Goal: Information Seeking & Learning: Check status

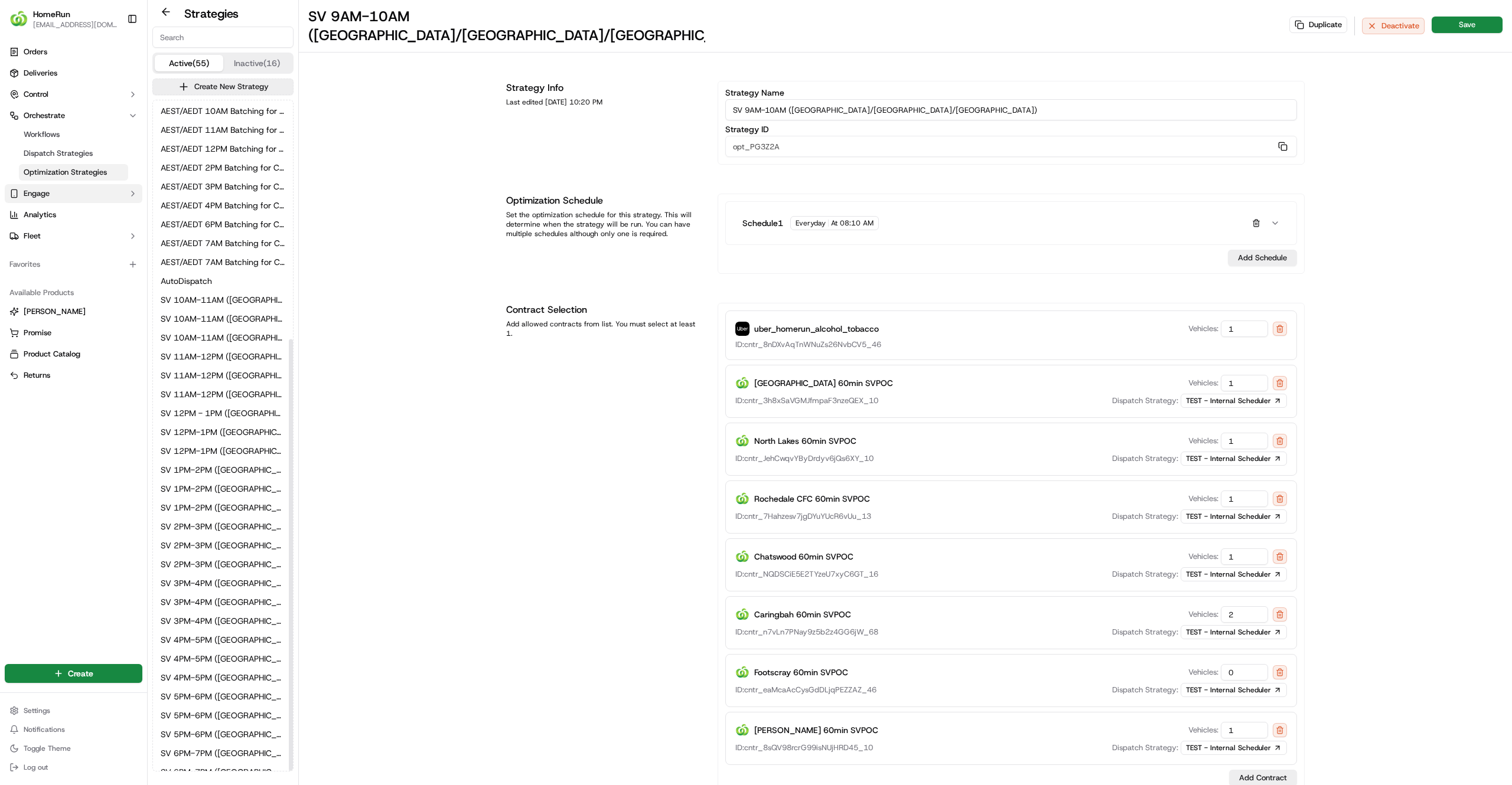
scroll to position [371, 0]
click at [67, 78] on link "Deliveries" at bounding box center [73, 73] width 138 height 19
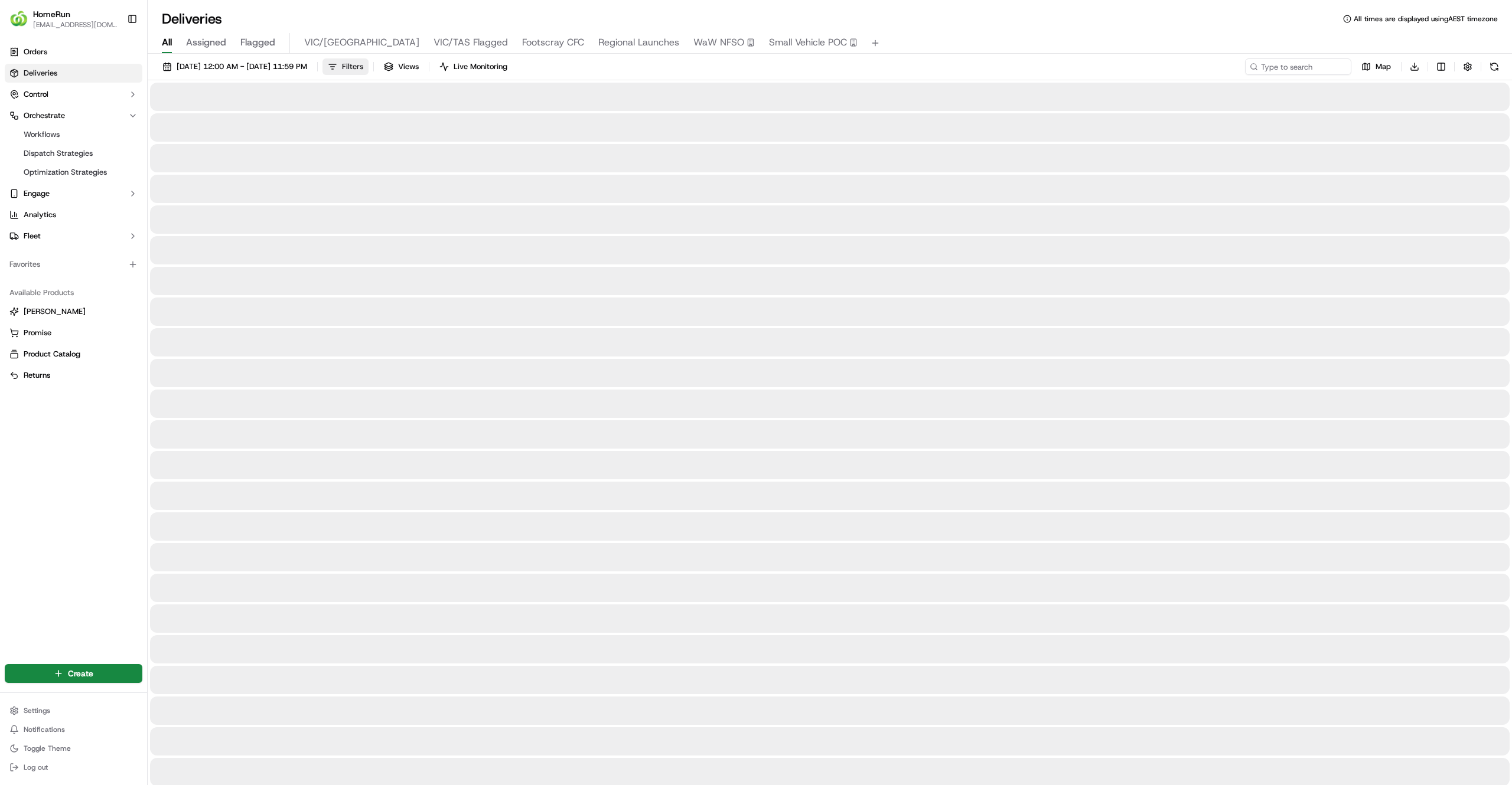
click at [363, 68] on span "Filters" at bounding box center [352, 67] width 21 height 10
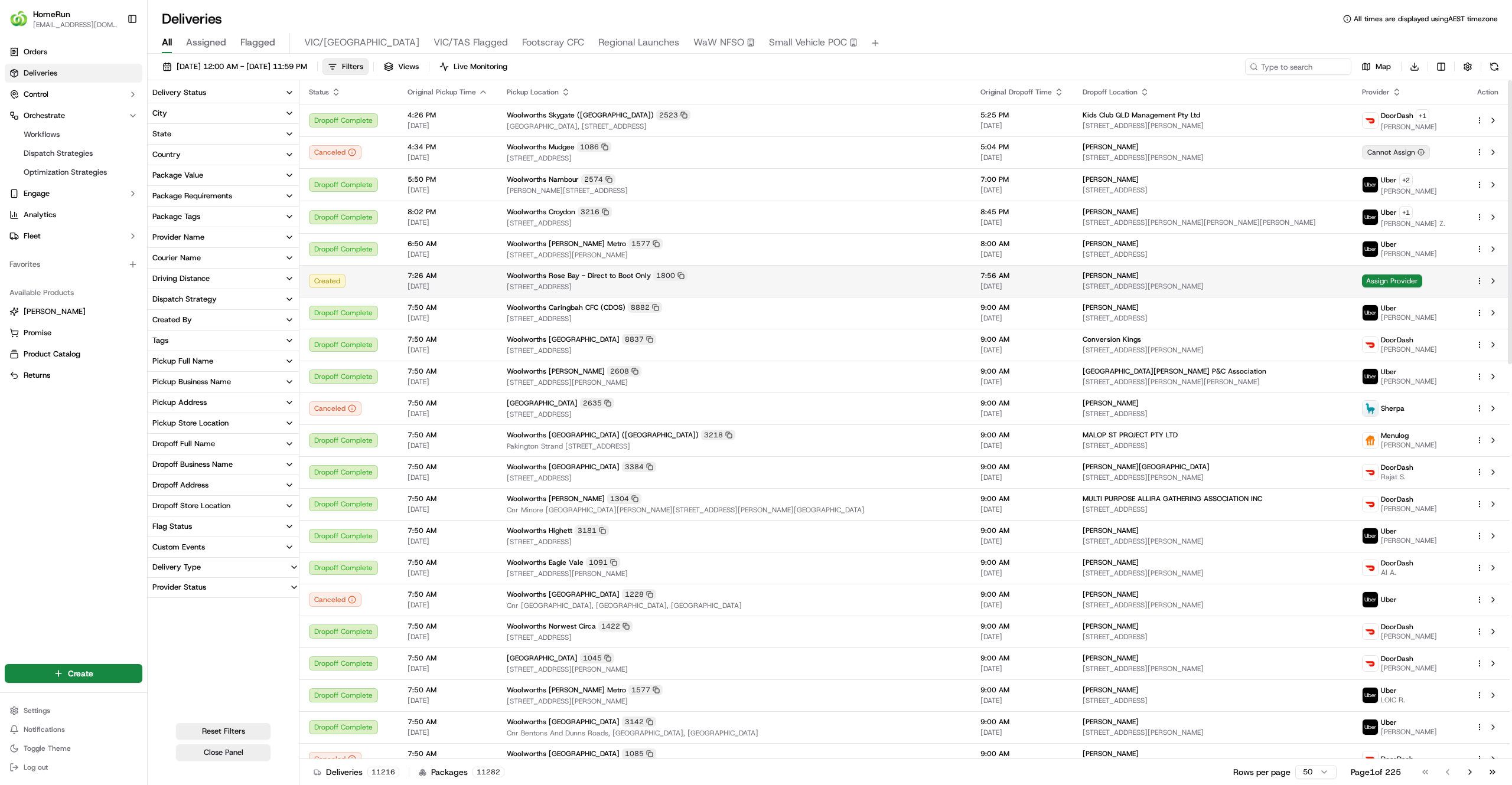
click at [393, 288] on td "Created" at bounding box center [349, 281] width 99 height 32
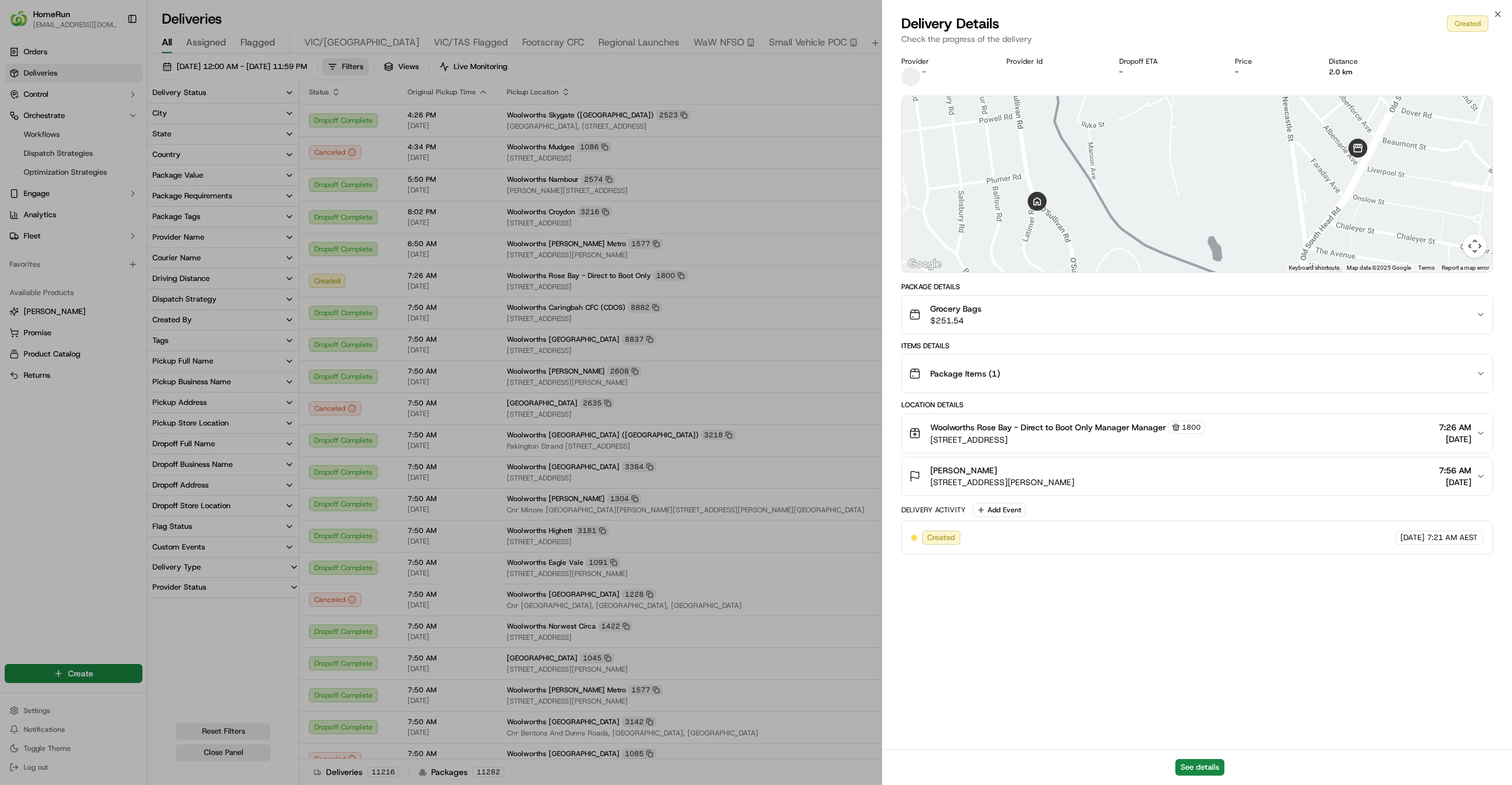
click at [1061, 318] on div "Grocery Bags $251.54" at bounding box center [1192, 315] width 567 height 23
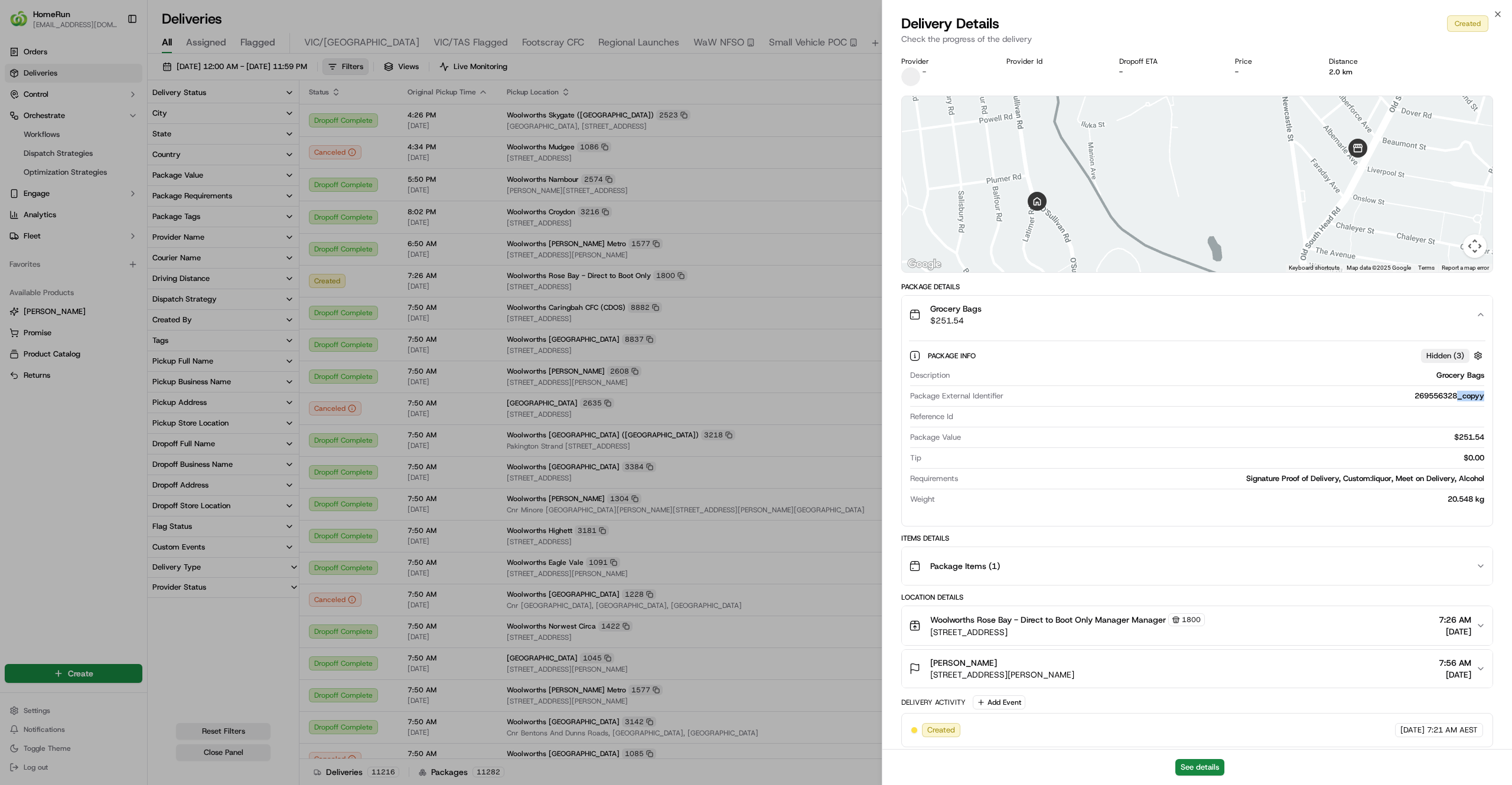
drag, startPoint x: 1456, startPoint y: 394, endPoint x: 1408, endPoint y: 402, distance: 48.7
click at [1408, 402] on div "Package External Identifier 269556328_copyy" at bounding box center [1197, 398] width 574 height 16
drag, startPoint x: 1408, startPoint y: 402, endPoint x: 1421, endPoint y: 391, distance: 17.0
click at [1421, 391] on div "Description Grocery Bags Package External Identifier 269556328_copyy Reference …" at bounding box center [1197, 437] width 576 height 144
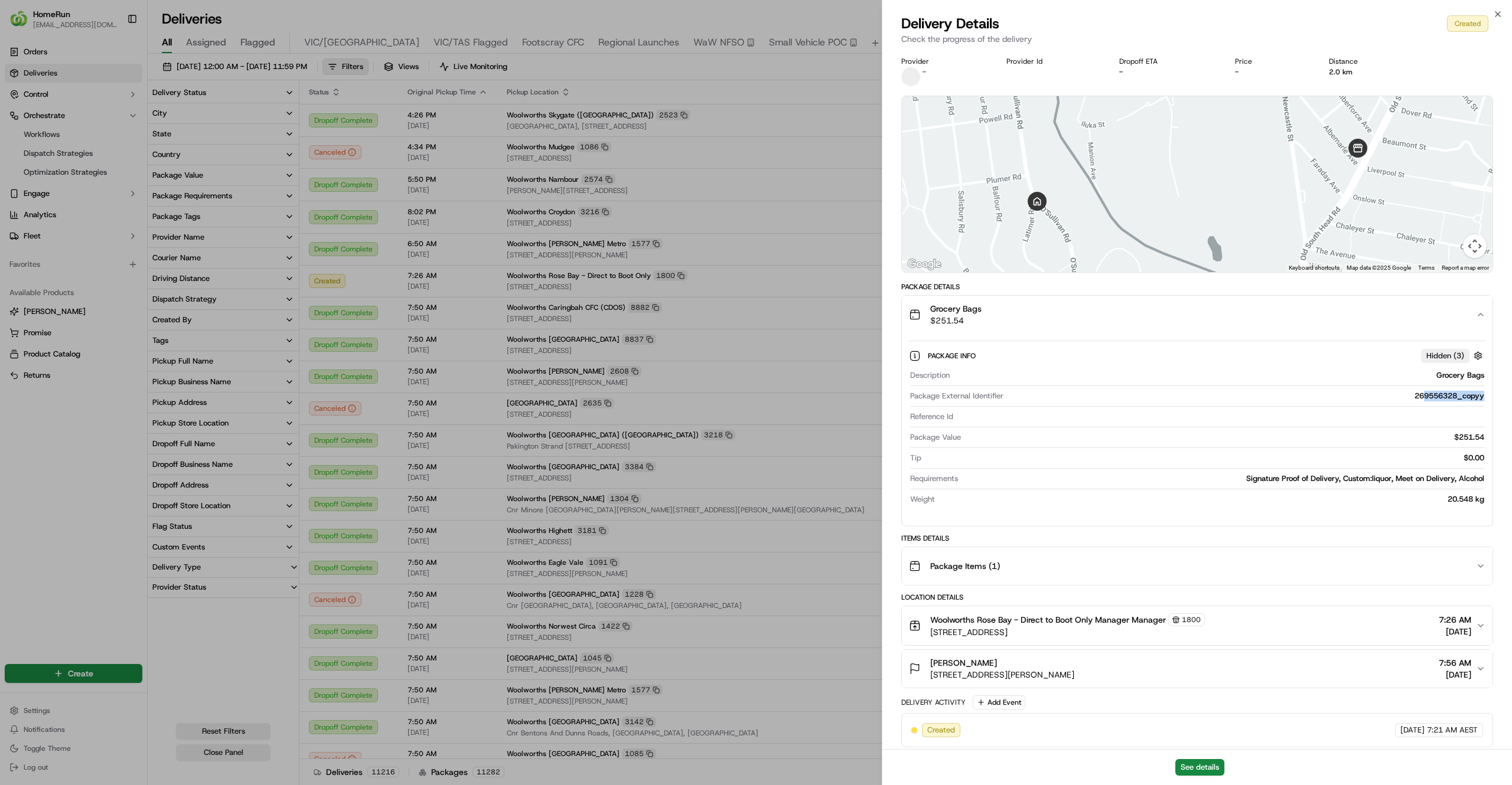
click at [1421, 391] on div "Description Grocery Bags Package External Identifier 269556328_copyy Reference …" at bounding box center [1197, 437] width 576 height 144
drag, startPoint x: 1458, startPoint y: 398, endPoint x: 1414, endPoint y: 398, distance: 44.0
click at [1414, 398] on div "269556328_copyy" at bounding box center [1247, 396] width 476 height 10
copy div "269556328"
click at [1404, 398] on div "269556328_copyy" at bounding box center [1247, 396] width 476 height 10
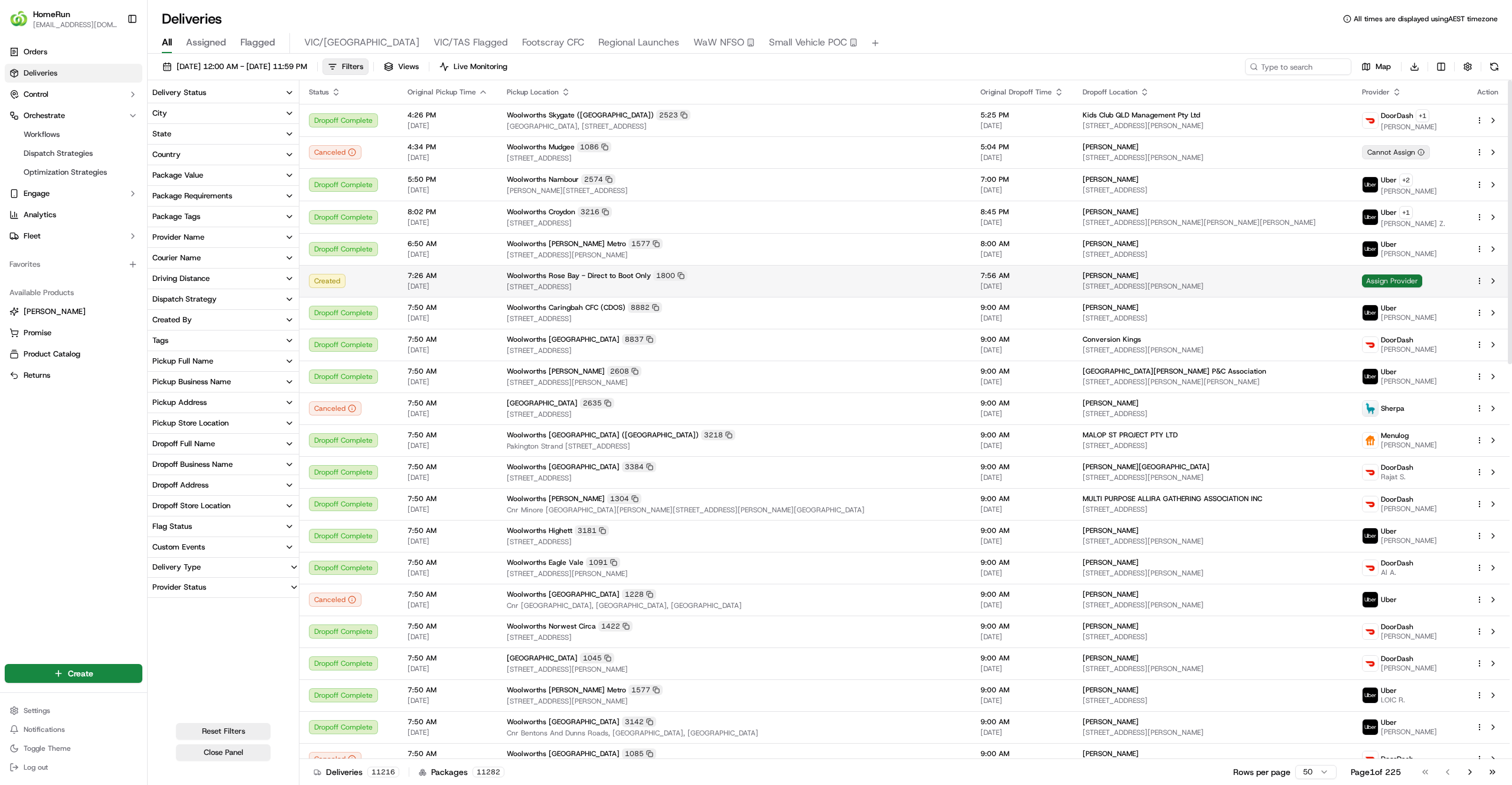
click at [1362, 285] on span "Assign Provider" at bounding box center [1392, 280] width 60 height 13
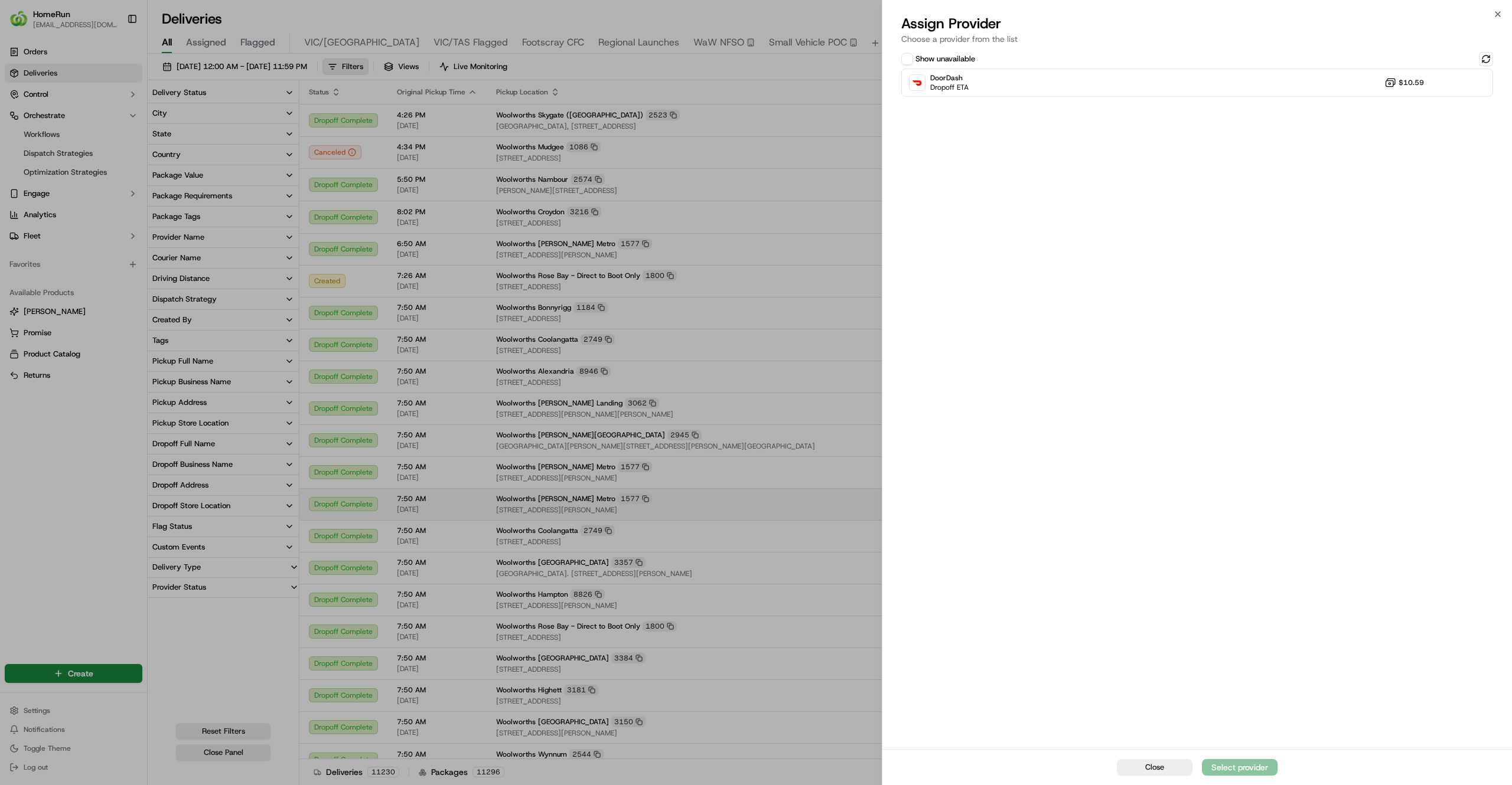
click at [825, 517] on td "Woolworths [PERSON_NAME] Metro [STREET_ADDRESS][PERSON_NAME]" at bounding box center [702, 504] width 431 height 32
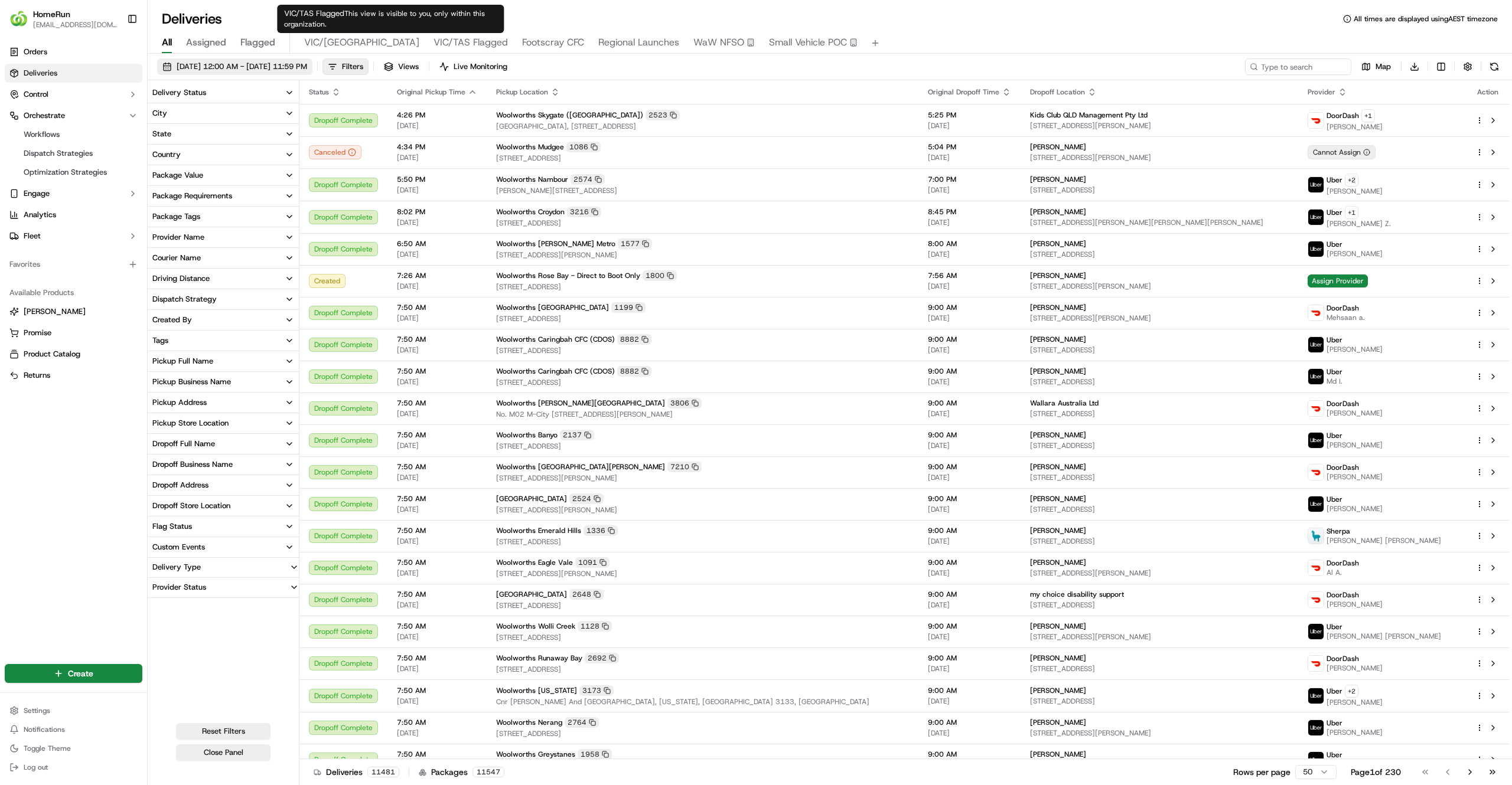
click at [307, 71] on span "[DATE] 12:00 AM - [DATE] 11:59 PM" at bounding box center [241, 67] width 130 height 10
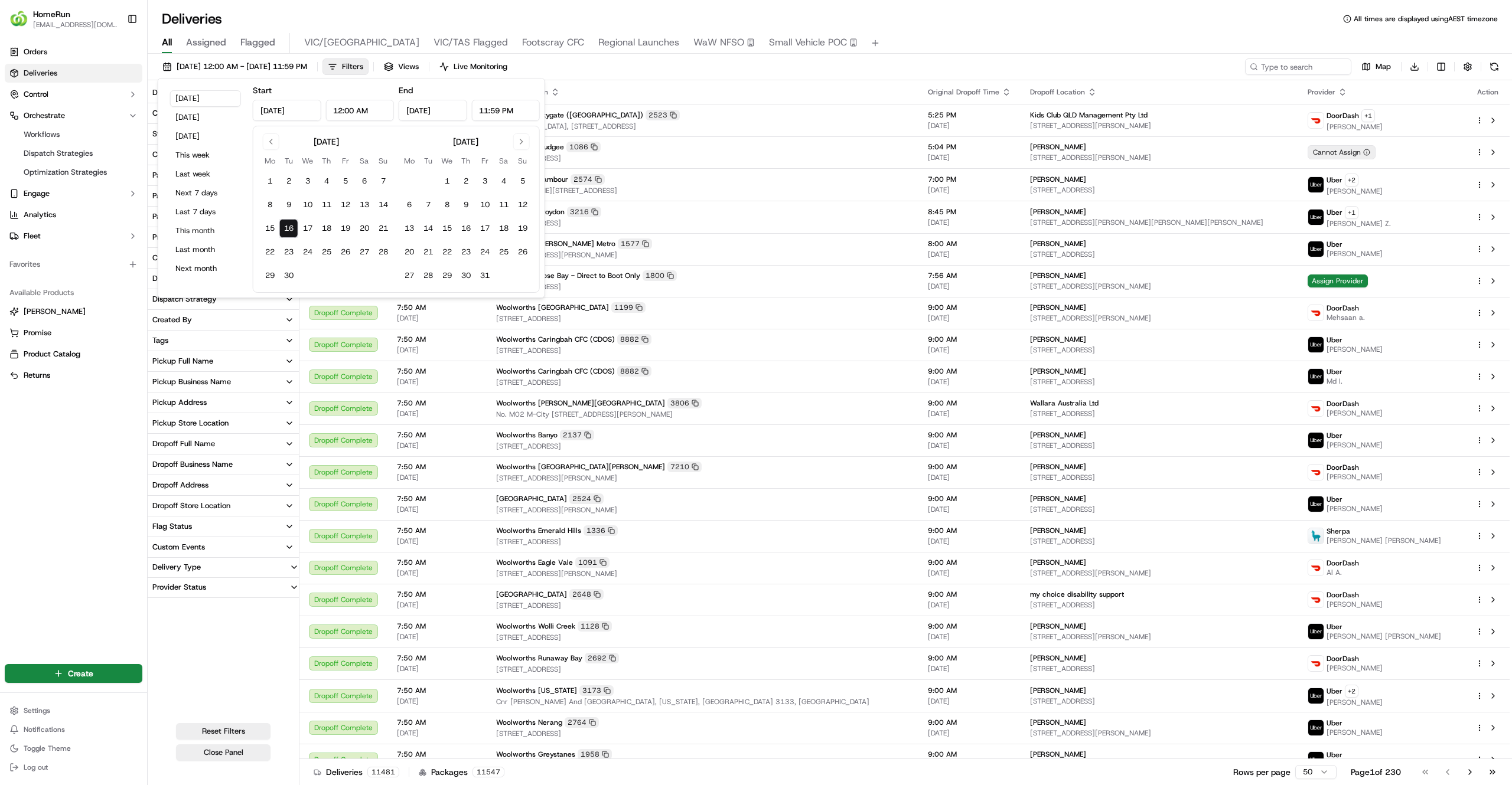
click at [77, 424] on div "Orders Deliveries Control Orchestrate Workflows Dispatch Strategies Optimizatio…" at bounding box center [73, 345] width 147 height 614
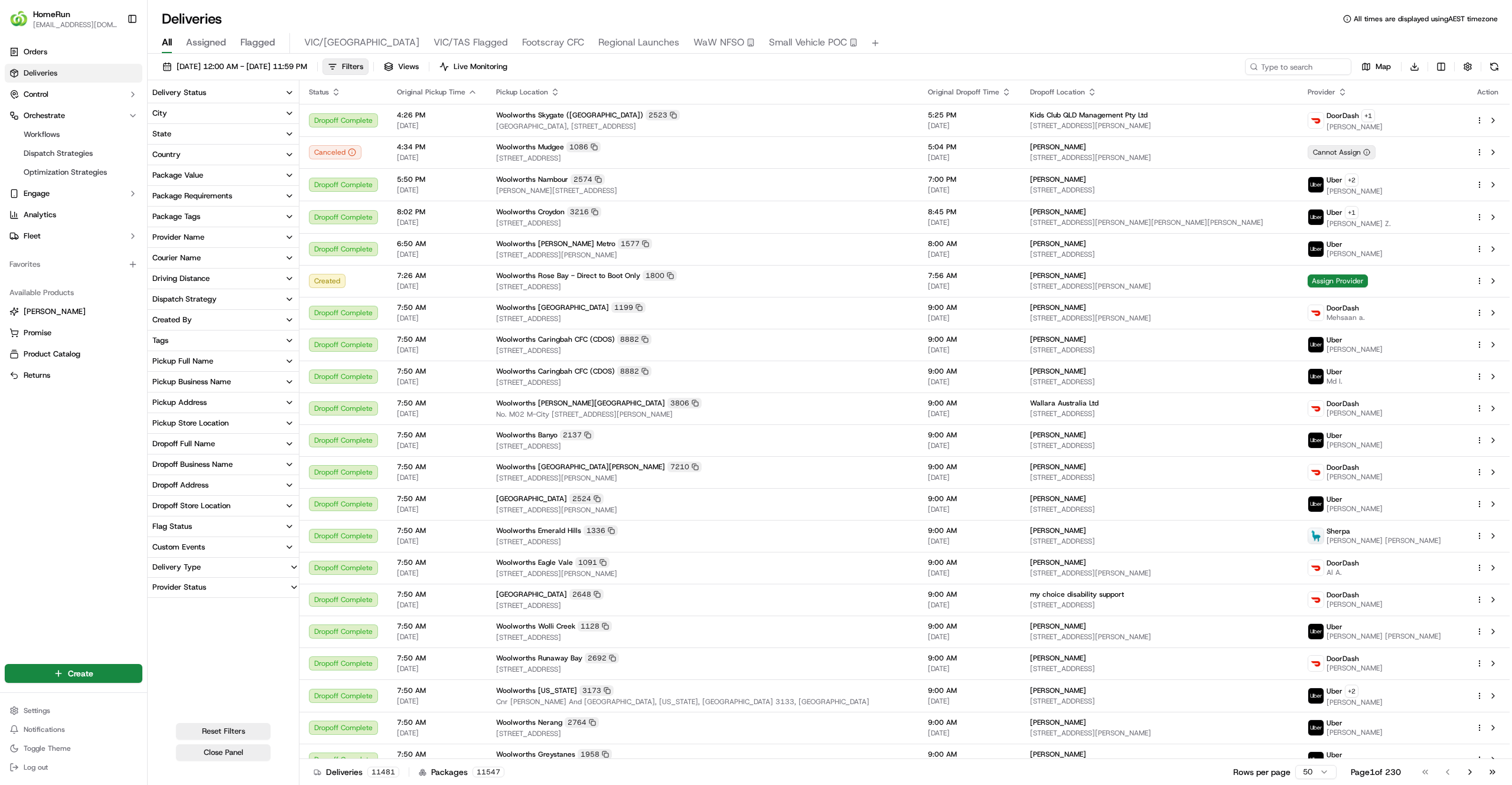
click at [204, 422] on div "Pickup Store Location" at bounding box center [190, 423] width 76 height 10
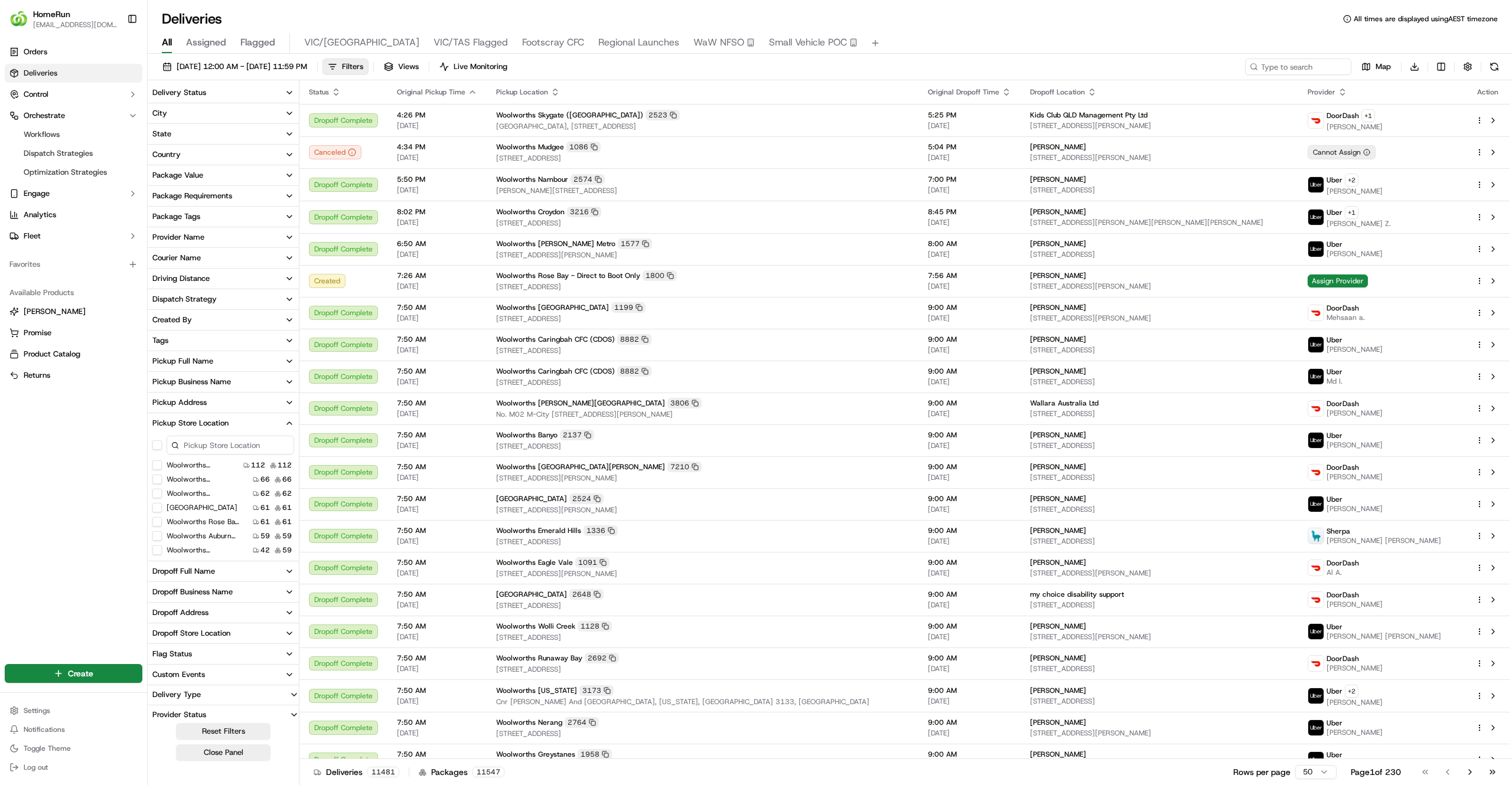
click at [216, 444] on input at bounding box center [231, 445] width 128 height 19
type input "corio"
click at [213, 464] on label "Woolworths Corio" at bounding box center [196, 466] width 60 height 10
click at [162, 464] on button "Woolworths Corio" at bounding box center [157, 466] width 10 height 10
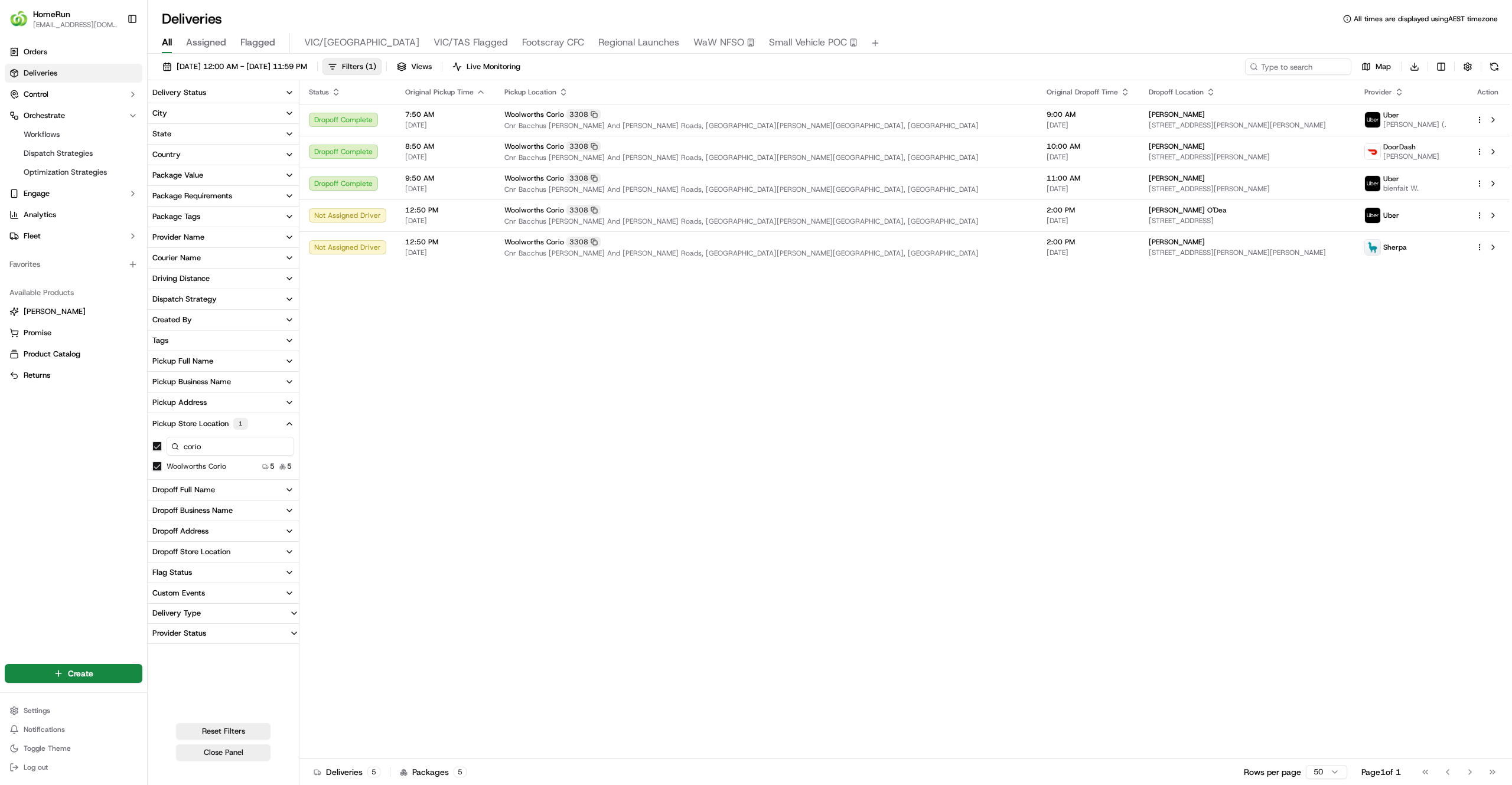
click at [650, 465] on div "Status Original Pickup Time Pickup Location Original Dropoff Time Dropoff Locat…" at bounding box center [904, 420] width 1210 height 679
click at [567, 555] on div "Status Original Pickup Time Pickup Location Original Dropoff Time Dropoff Locat…" at bounding box center [904, 420] width 1210 height 679
click at [587, 435] on div "Status Original Pickup Time Pickup Location Original Dropoff Time Dropoff Locat…" at bounding box center [904, 420] width 1210 height 679
click at [567, 623] on div "Status Original Pickup Time Pickup Location Original Dropoff Time Dropoff Locat…" at bounding box center [904, 420] width 1210 height 679
click at [471, 474] on div "Status Original Pickup Time Pickup Location Original Dropoff Time Dropoff Locat…" at bounding box center [904, 420] width 1210 height 679
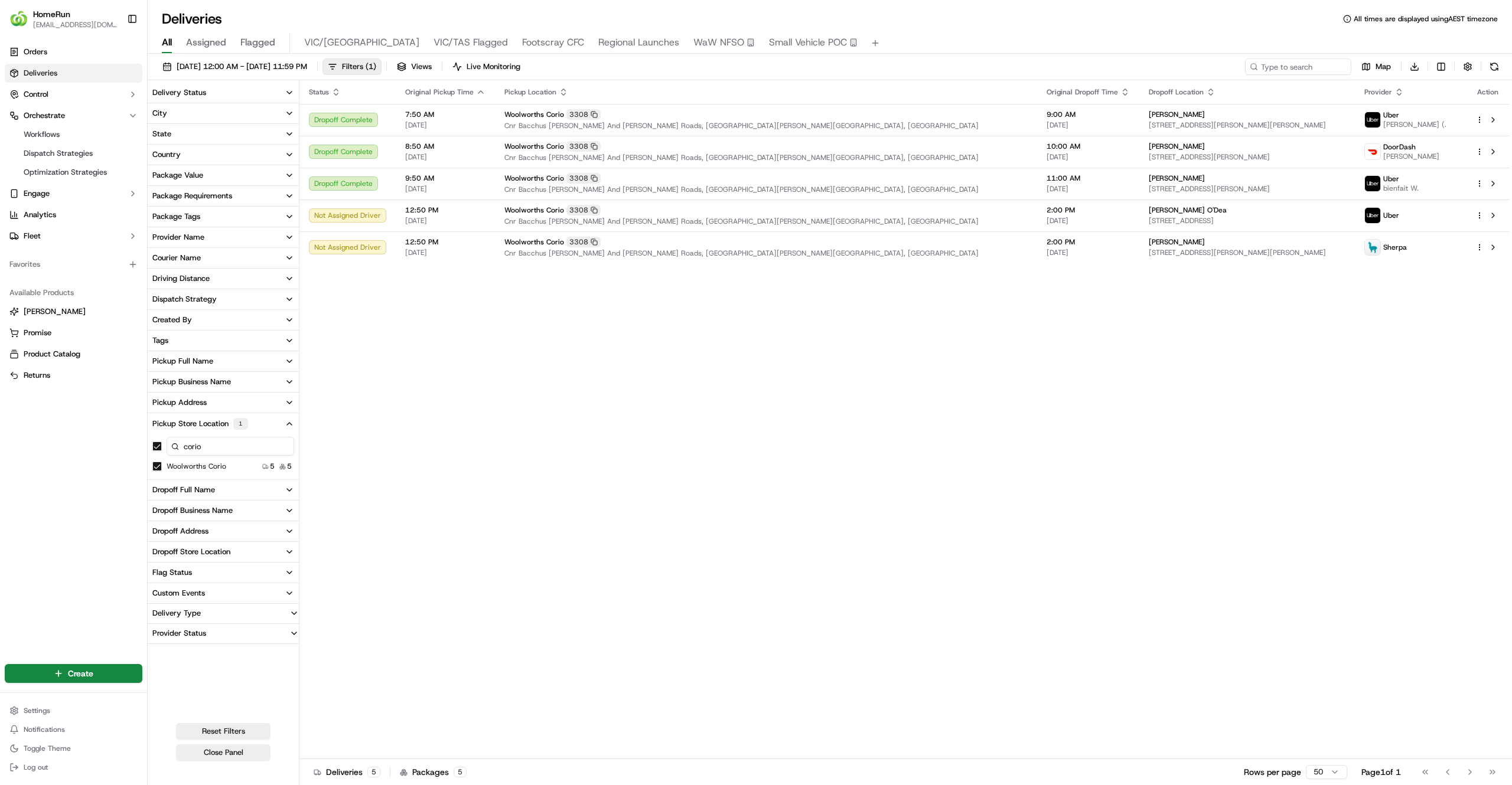
click at [530, 461] on div "Status Original Pickup Time Pickup Location Original Dropoff Time Dropoff Locat…" at bounding box center [904, 420] width 1210 height 679
drag, startPoint x: 530, startPoint y: 461, endPoint x: 432, endPoint y: 371, distance: 133.1
click at [432, 371] on div "Status Original Pickup Time Pickup Location Original Dropoff Time Dropoff Locat…" at bounding box center [904, 420] width 1210 height 679
click at [654, 409] on div "Status Original Pickup Time Pickup Location Original Dropoff Time Dropoff Locat…" at bounding box center [904, 420] width 1210 height 679
